Goal: Task Accomplishment & Management: Complete application form

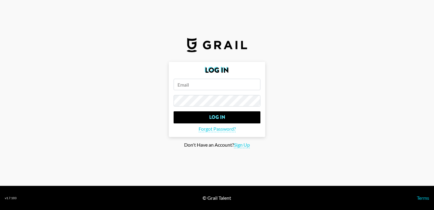
click at [181, 83] on input "email" at bounding box center [216, 84] width 87 height 11
type input "s"
click at [241, 143] on span "Sign Up" at bounding box center [242, 145] width 16 height 6
type input "Sign Up"
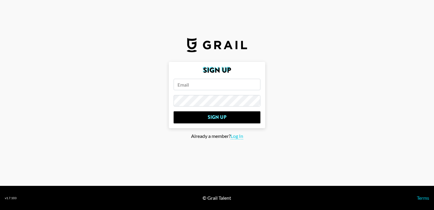
click at [187, 86] on input "email" at bounding box center [216, 84] width 87 height 11
paste input "[PERSON_NAME][EMAIL_ADDRESS][PERSON_NAME][DOMAIN_NAME]"
type input "[PERSON_NAME][EMAIL_ADDRESS][PERSON_NAME][DOMAIN_NAME]"
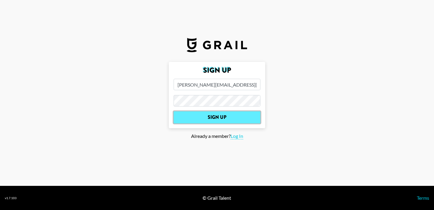
click at [198, 119] on input "Sign Up" at bounding box center [216, 117] width 87 height 12
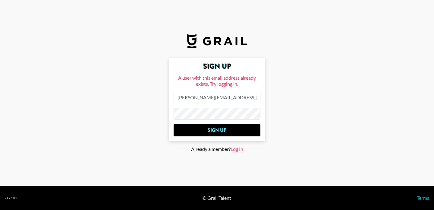
click at [237, 148] on span "Log In" at bounding box center [236, 149] width 13 height 6
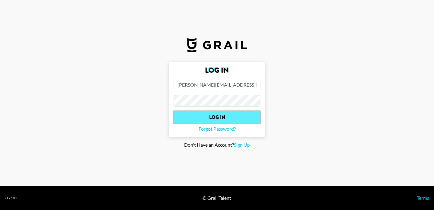
click at [207, 116] on input "Log In" at bounding box center [216, 117] width 87 height 12
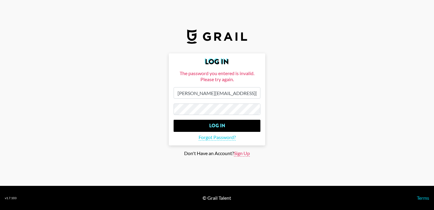
click at [245, 155] on span "Sign Up" at bounding box center [242, 153] width 16 height 6
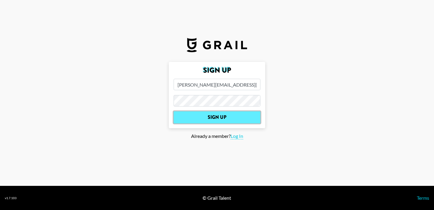
click at [200, 114] on input "Sign Up" at bounding box center [216, 117] width 87 height 12
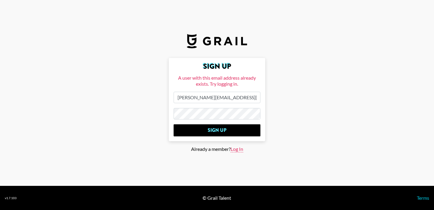
click at [234, 148] on span "Log In" at bounding box center [236, 149] width 13 height 6
type input "Log In"
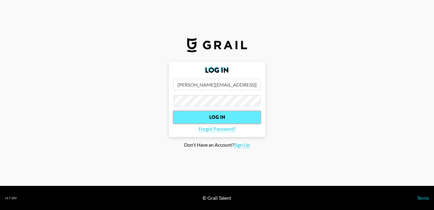
click at [214, 116] on input "Log In" at bounding box center [216, 117] width 87 height 12
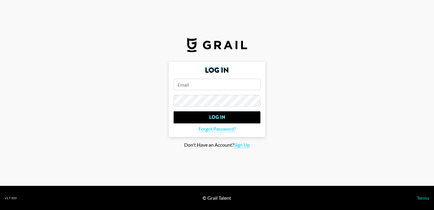
click at [182, 84] on input "email" at bounding box center [216, 84] width 87 height 11
paste input "[PERSON_NAME][EMAIL_ADDRESS][PERSON_NAME][DOMAIN_NAME]"
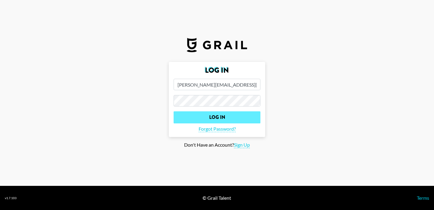
type input "[PERSON_NAME][EMAIL_ADDRESS][PERSON_NAME][DOMAIN_NAME]"
click at [227, 117] on input "Log In" at bounding box center [216, 117] width 87 height 12
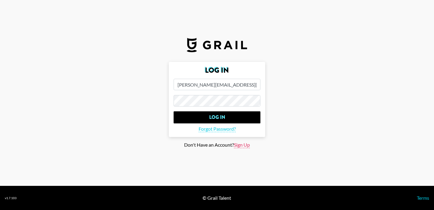
click at [241, 143] on span "Sign Up" at bounding box center [242, 145] width 16 height 6
type input "Sign Up"
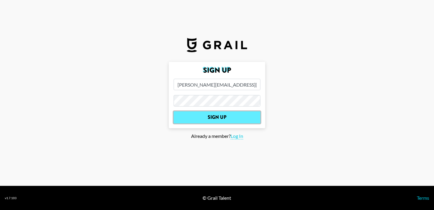
click at [212, 114] on input "Sign Up" at bounding box center [216, 117] width 87 height 12
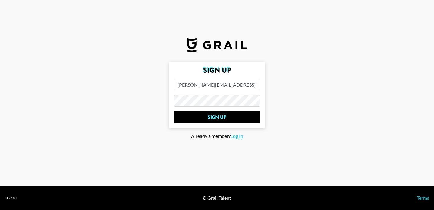
click at [287, 118] on main "Sign Up [PERSON_NAME][EMAIL_ADDRESS][PERSON_NAME][DOMAIN_NAME] Sign Up Already …" at bounding box center [217, 105] width 424 height 86
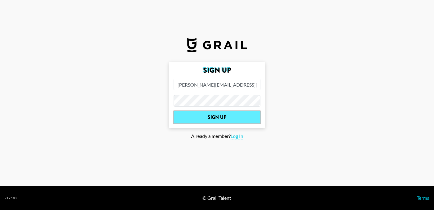
click at [225, 117] on input "Sign Up" at bounding box center [216, 117] width 87 height 12
